Goal: Task Accomplishment & Management: Complete application form

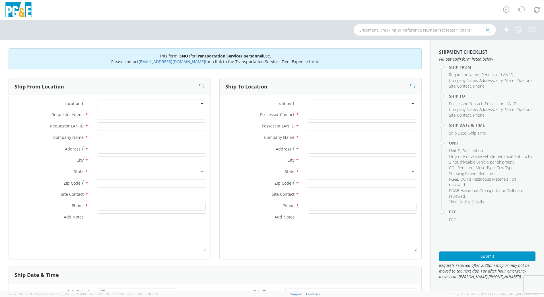
click at [134, 110] on div "Location *" at bounding box center [110, 105] width 202 height 11
click at [133, 115] on input "Requestor Name *" at bounding box center [151, 115] width 109 height 9
type input "[PERSON_NAME]"
click at [112, 124] on input "N4R" at bounding box center [151, 126] width 109 height 9
type input "N"
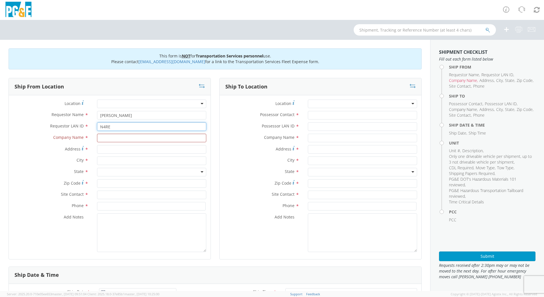
type input "N4RE"
click at [118, 161] on input "text" at bounding box center [151, 161] width 109 height 9
type input "San [PERSON_NAME]"
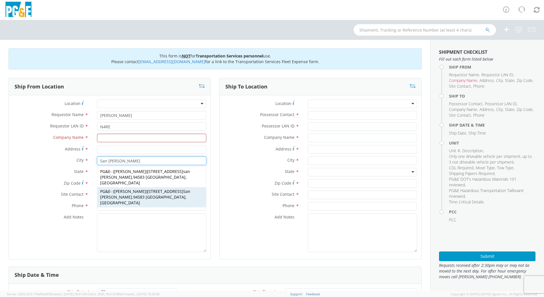
click at [122, 189] on span "[PERSON_NAME]" at bounding box center [130, 191] width 32 height 5
type input "PG&E"
type input "[STREET_ADDRESS]"
type input "94583"
type input "[PERSON_NAME]"
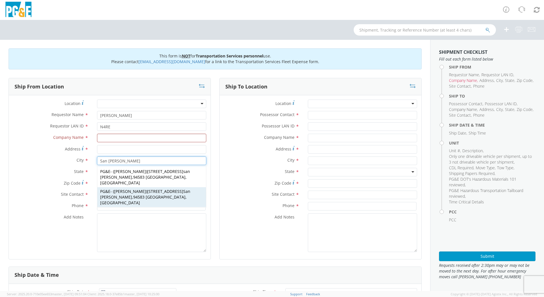
type input "[PHONE_NUMBER]"
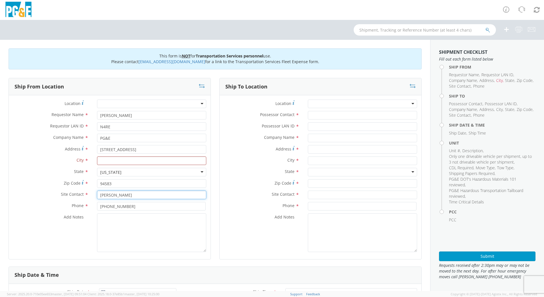
drag, startPoint x: 131, startPoint y: 191, endPoint x: 70, endPoint y: 191, distance: 61.5
click at [70, 191] on div "Site Contact * [PERSON_NAME]" at bounding box center [110, 195] width 202 height 9
type input "[PERSON_NAME]"
click at [137, 206] on input "[PHONE_NUMBER]" at bounding box center [151, 206] width 109 height 9
type input "925-270 -7294"
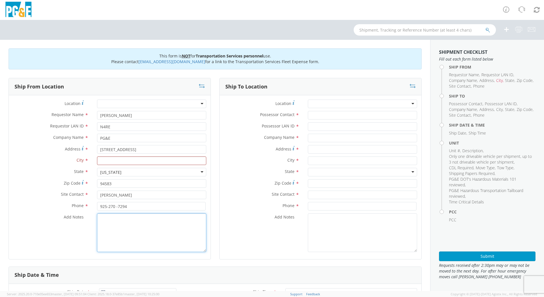
click at [149, 235] on textarea "Add Notes *" at bounding box center [151, 232] width 109 height 39
type textarea "S"
click at [118, 158] on input "text" at bounding box center [151, 161] width 109 height 9
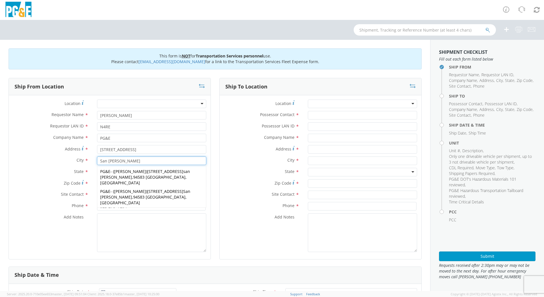
type input "San [PERSON_NAME]"
click at [329, 112] on input "Possessor Contact *" at bounding box center [362, 115] width 109 height 9
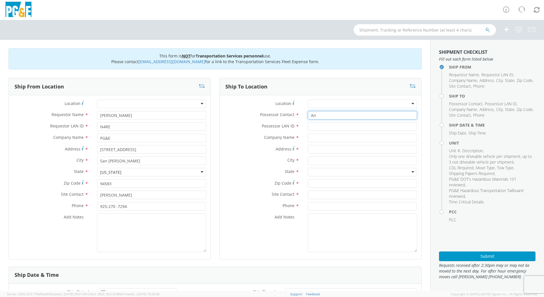
type input "A"
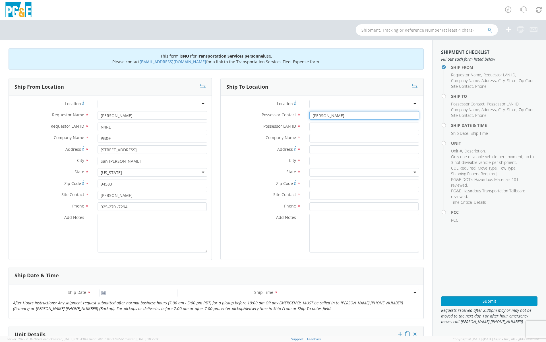
type input "[PERSON_NAME]"
click at [322, 127] on input "Possessor LAN ID *" at bounding box center [365, 126] width 110 height 9
type input "DFMX"
click at [322, 161] on input "text" at bounding box center [365, 161] width 110 height 9
type input "[GEOGRAPHIC_DATA]"
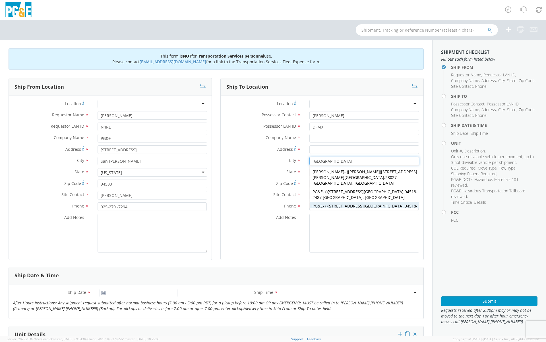
click at [346, 203] on span "[STREET_ADDRESS]" at bounding box center [366, 205] width 76 height 5
type input "PG&E"
type input "[STREET_ADDRESS]"
type input "94518-2487"
type input "[GEOGRAPHIC_DATA]"
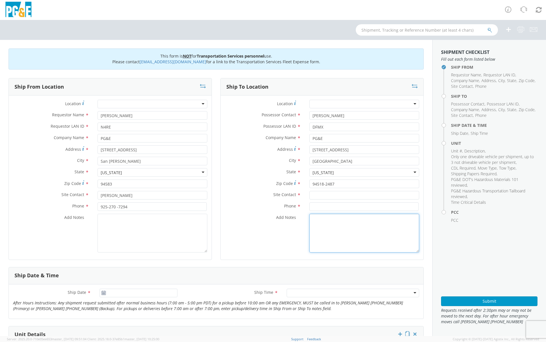
click at [340, 222] on textarea "Add Notes *" at bounding box center [365, 232] width 110 height 39
click at [342, 193] on input "text" at bounding box center [365, 195] width 110 height 9
type input "[PERSON_NAME]"
click at [352, 204] on input at bounding box center [364, 206] width 109 height 9
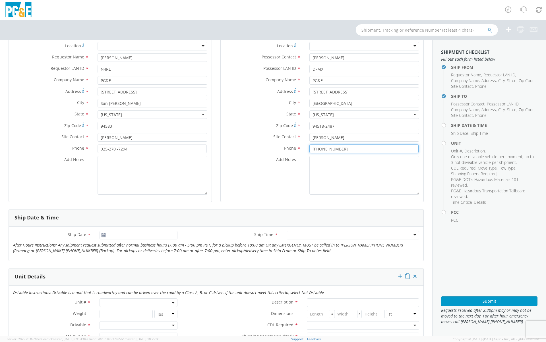
scroll to position [89, 0]
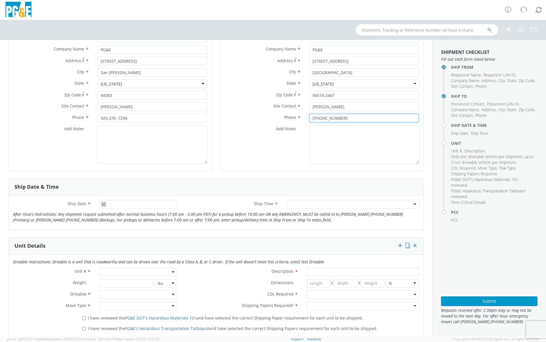
type input "[PHONE_NUMBER]"
drag, startPoint x: 335, startPoint y: 108, endPoint x: 291, endPoint y: 108, distance: 43.3
click at [291, 108] on div "Site Contact * [PERSON_NAME]" at bounding box center [322, 106] width 203 height 9
type input "[PERSON_NAME]"
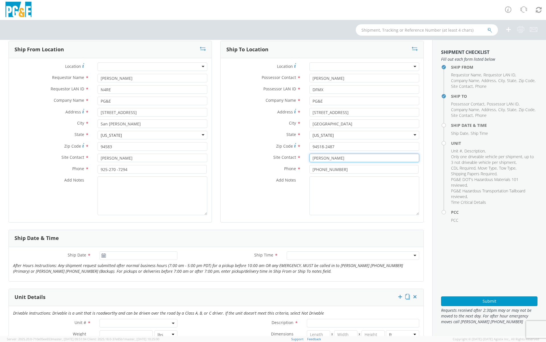
scroll to position [0, 0]
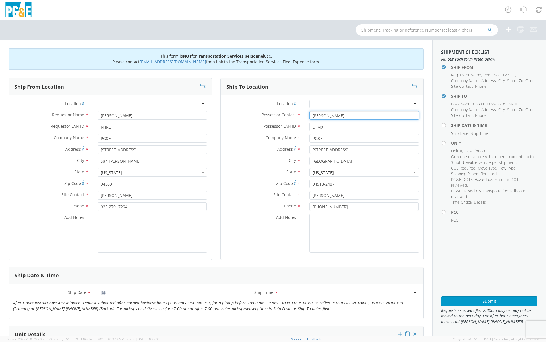
drag, startPoint x: 335, startPoint y: 115, endPoint x: 311, endPoint y: 100, distance: 28.1
click at [286, 112] on div "Possessor Contact * [PERSON_NAME]" at bounding box center [322, 115] width 203 height 9
type input "J"
type input "[PERSON_NAME]"
click at [326, 128] on input "DFMX" at bounding box center [365, 126] width 110 height 9
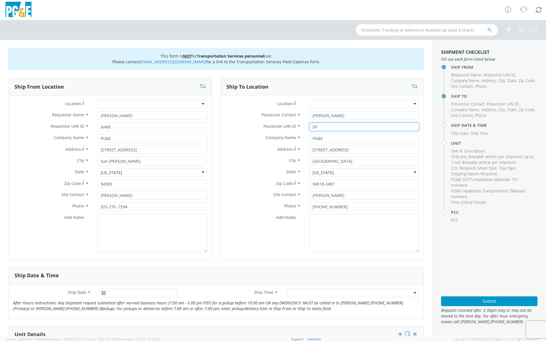
type input "D"
type input "JH2M"
click at [354, 208] on input "[PHONE_NUMBER]" at bounding box center [364, 206] width 109 height 9
drag, startPoint x: 338, startPoint y: 204, endPoint x: 279, endPoint y: 204, distance: 59.5
click at [279, 204] on div "Phone * [PHONE_NUMBER]" at bounding box center [322, 206] width 203 height 9
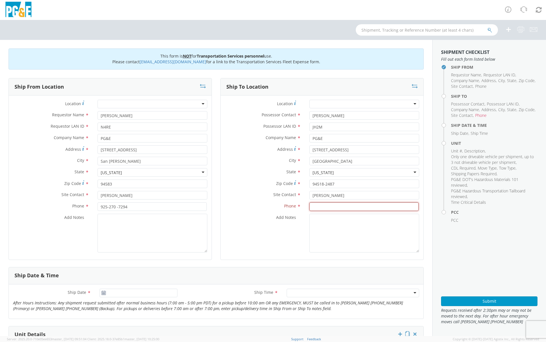
paste input "6282001071"
type input "6282001071"
drag, startPoint x: 367, startPoint y: 248, endPoint x: 401, endPoint y: 223, distance: 42.2
click at [367, 247] on textarea "Add Notes *" at bounding box center [365, 232] width 110 height 39
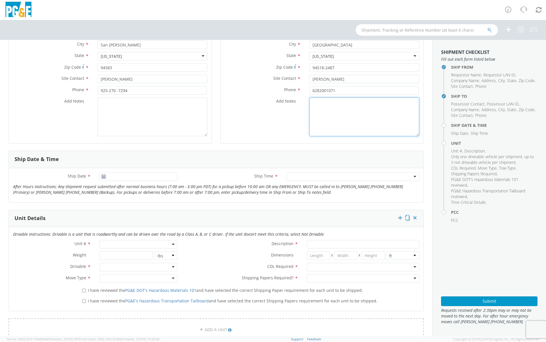
scroll to position [142, 0]
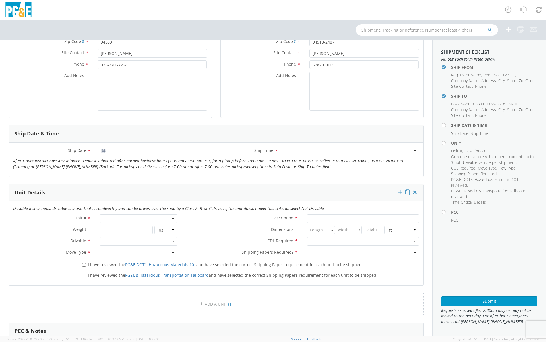
click at [101, 152] on icon at bounding box center [103, 151] width 5 height 5
click at [107, 151] on input "[DATE]" at bounding box center [139, 151] width 78 height 9
click at [137, 211] on td "1" at bounding box center [139, 212] width 12 height 9
type input "[DATE]"
click at [410, 150] on div at bounding box center [353, 151] width 133 height 9
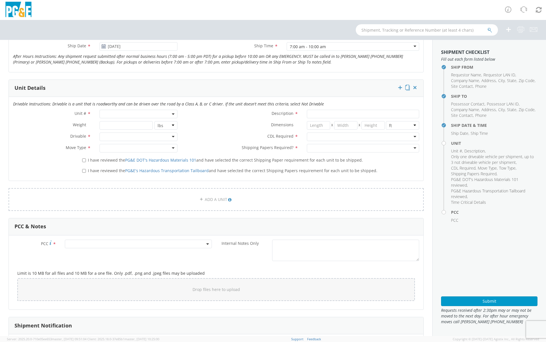
scroll to position [248, 0]
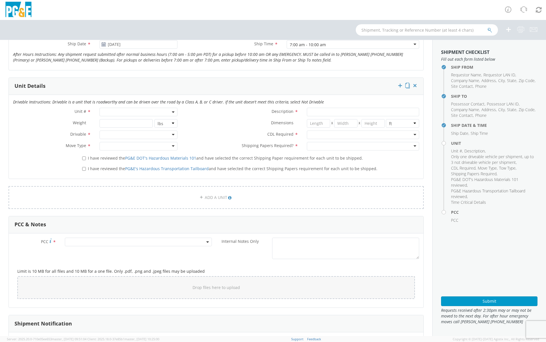
click at [139, 111] on span at bounding box center [139, 112] width 78 height 9
click at [128, 127] on li "Please enter 1 or more characters" at bounding box center [138, 131] width 77 height 9
click at [128, 123] on input "search" at bounding box center [138, 121] width 74 height 9
type input "B27413"
type input "SUV; SUBURBAN 4X4"
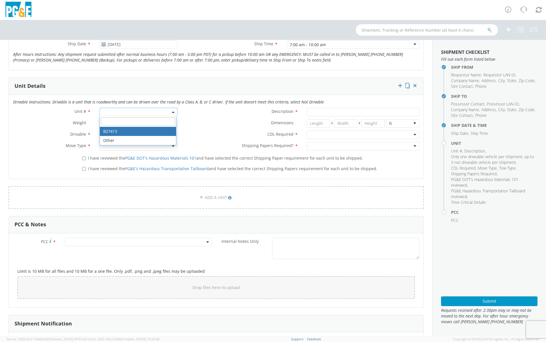
type input "8600"
select select "B27413"
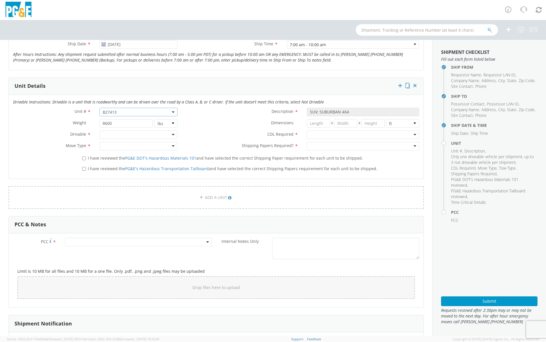
click at [173, 133] on div at bounding box center [139, 134] width 78 height 9
click at [171, 145] on div at bounding box center [139, 146] width 78 height 9
drag, startPoint x: 153, startPoint y: 182, endPoint x: 95, endPoint y: 158, distance: 62.6
click at [87, 157] on label "I have reviewed the PG&E DOT's Hazardous Materials 101 and have selected the co…" at bounding box center [223, 157] width 282 height 7
click at [86, 157] on input "I have reviewed the PG&E DOT's Hazardous Materials 101 and have selected the co…" at bounding box center [84, 158] width 4 height 4
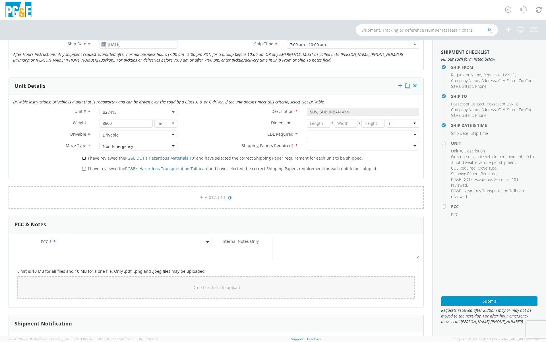
checkbox input "true"
click at [84, 170] on input "I have reviewed the PG&E's Hazardous Transportation Tailboard and have selected…" at bounding box center [84, 169] width 4 height 4
checkbox input "true"
click at [406, 133] on div at bounding box center [363, 134] width 112 height 9
click at [407, 148] on div at bounding box center [363, 146] width 112 height 9
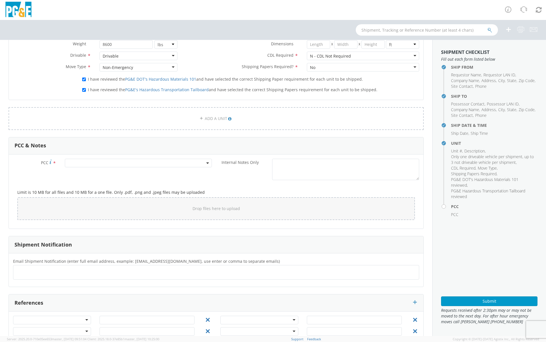
scroll to position [328, 0]
click at [97, 163] on span at bounding box center [138, 162] width 147 height 9
drag, startPoint x: 101, startPoint y: 173, endPoint x: 138, endPoint y: 138, distance: 50.9
click at [101, 173] on input "number" at bounding box center [137, 171] width 143 height 9
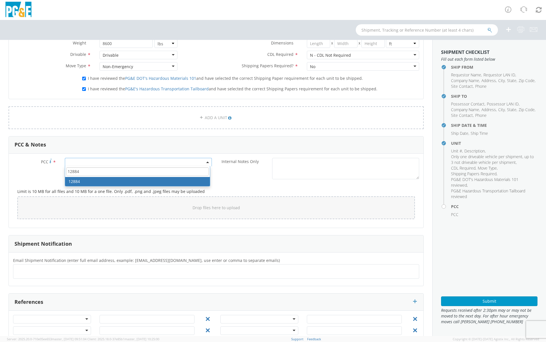
type input "12884"
select select "12884"
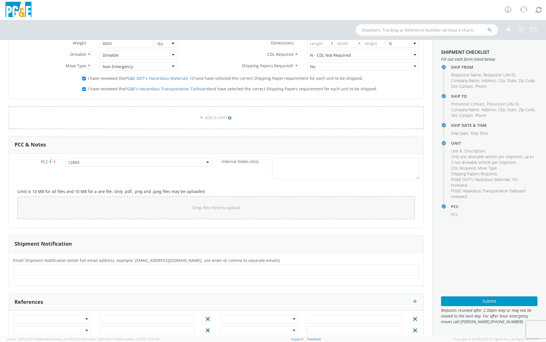
click at [104, 268] on ul at bounding box center [216, 270] width 401 height 9
click at [47, 270] on ul at bounding box center [216, 270] width 401 height 9
paste input "[EMAIL_ADDRESS][DOMAIN_NAME], [EMAIL_ADDRESS][DOMAIN_NAME], [EMAIL_ADDRESS][DOM…"
type input "[EMAIL_ADDRESS][DOMAIN_NAME], [EMAIL_ADDRESS][DOMAIN_NAME], [EMAIL_ADDRESS][DOM…"
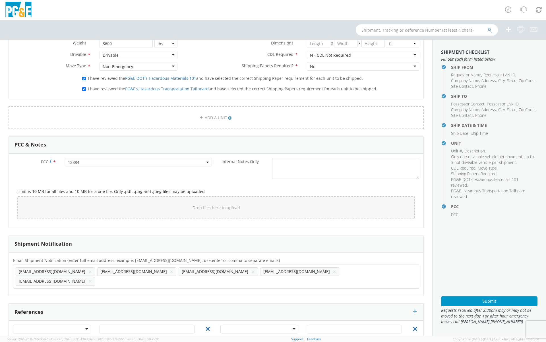
scroll to position [0, 0]
drag, startPoint x: 48, startPoint y: 271, endPoint x: 332, endPoint y: 274, distance: 284.3
click at [258, 277] on input "text" at bounding box center [177, 281] width 161 height 8
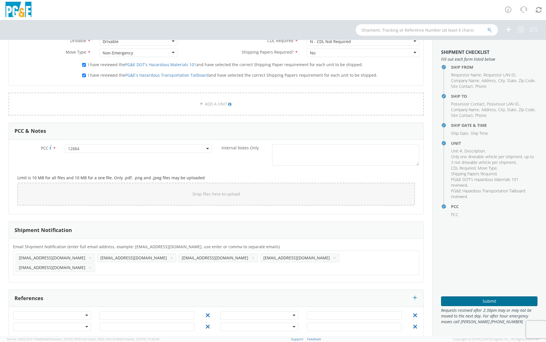
click at [477, 297] on button "Submit" at bounding box center [489, 301] width 96 height 10
